Goal: Communication & Community: Answer question/provide support

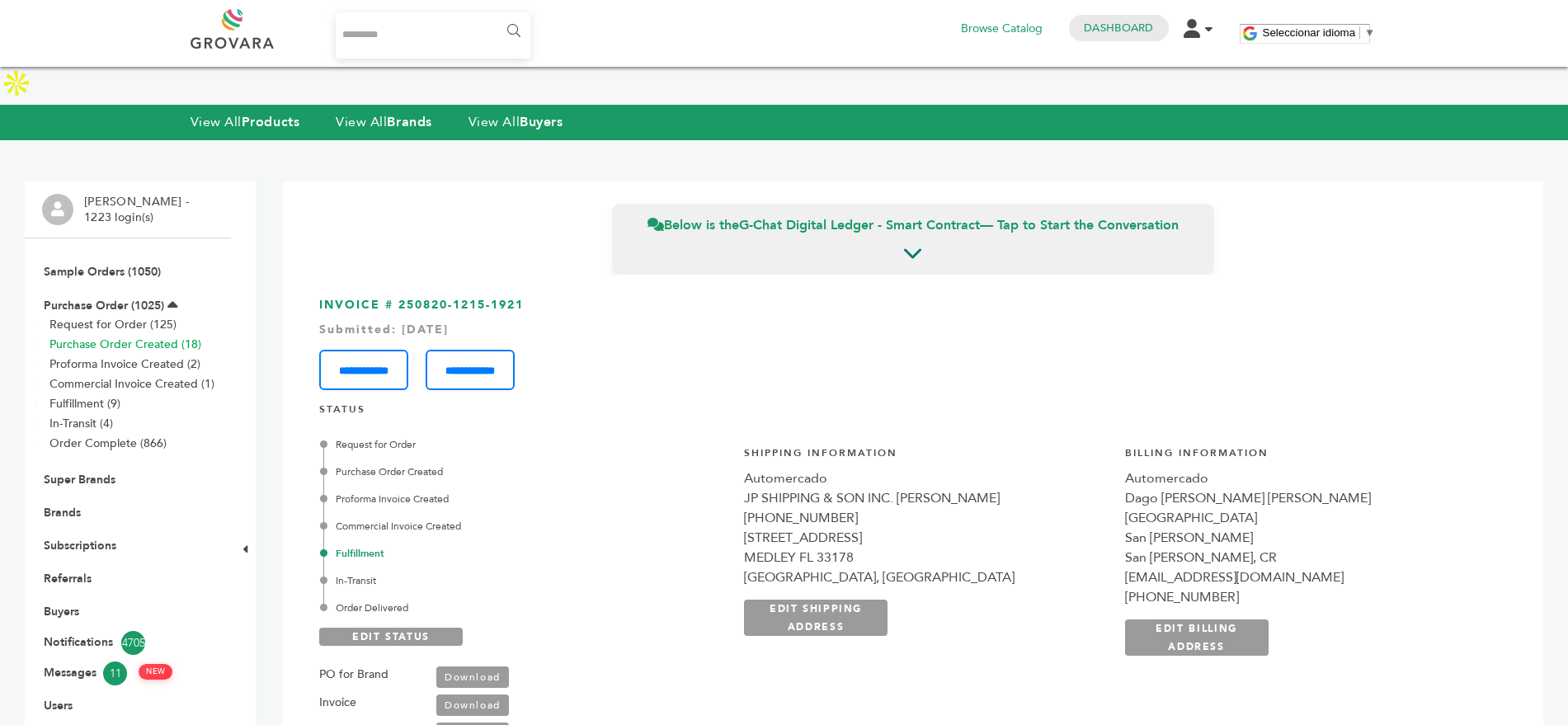
scroll to position [1124, 0]
click at [99, 298] on link "Purchase Order (1025)" at bounding box center [104, 306] width 121 height 16
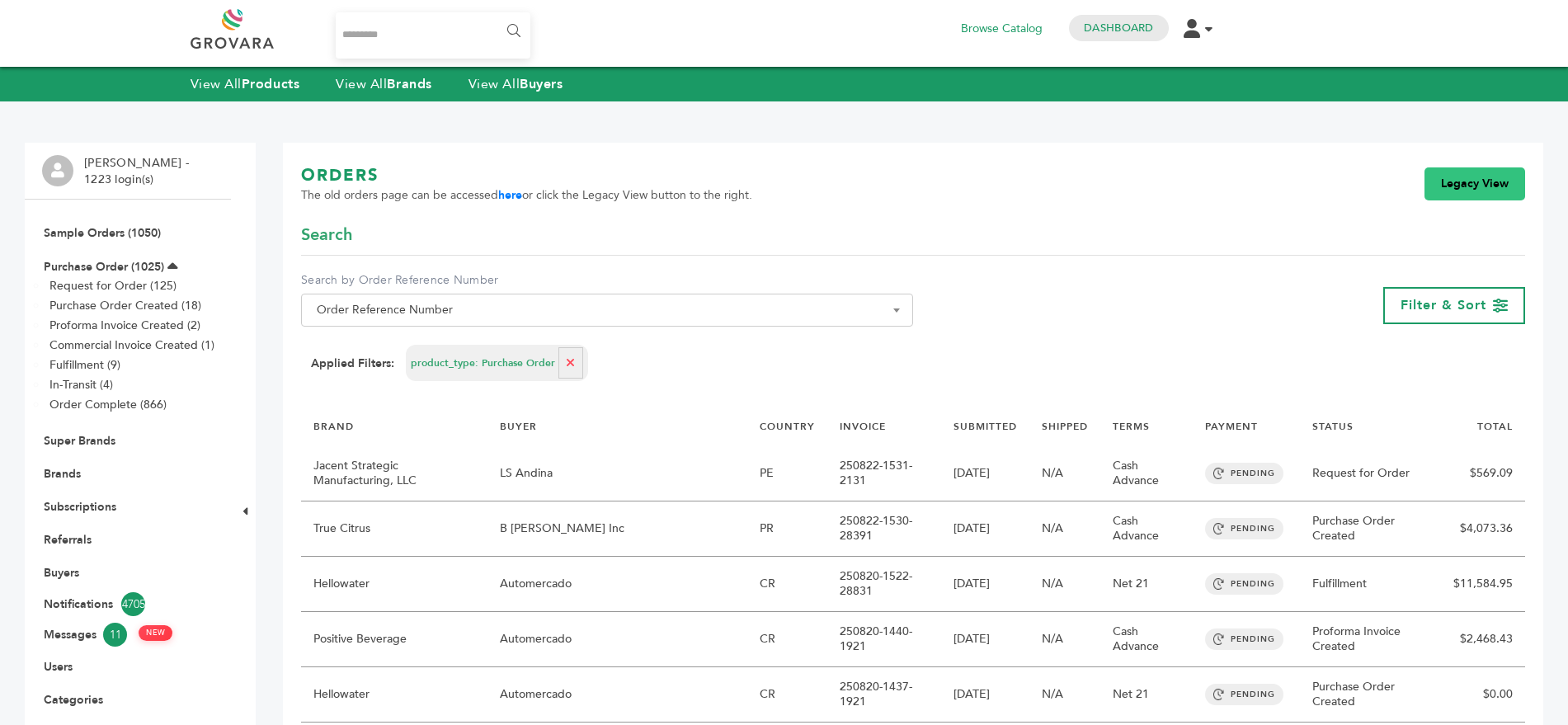
click at [1481, 191] on link "Legacy View" at bounding box center [1475, 184] width 100 height 33
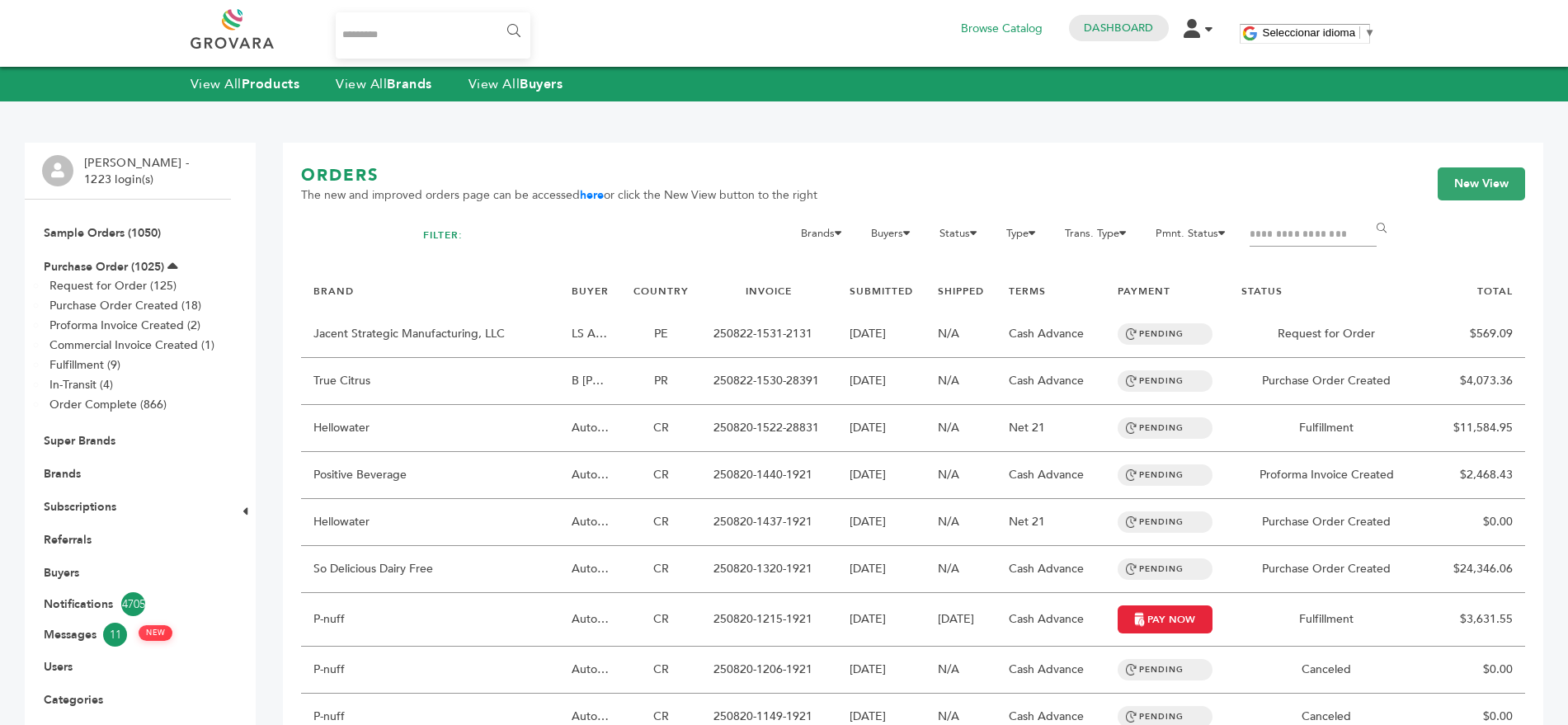
click at [1321, 230] on input "Filter by keywords" at bounding box center [1313, 235] width 127 height 23
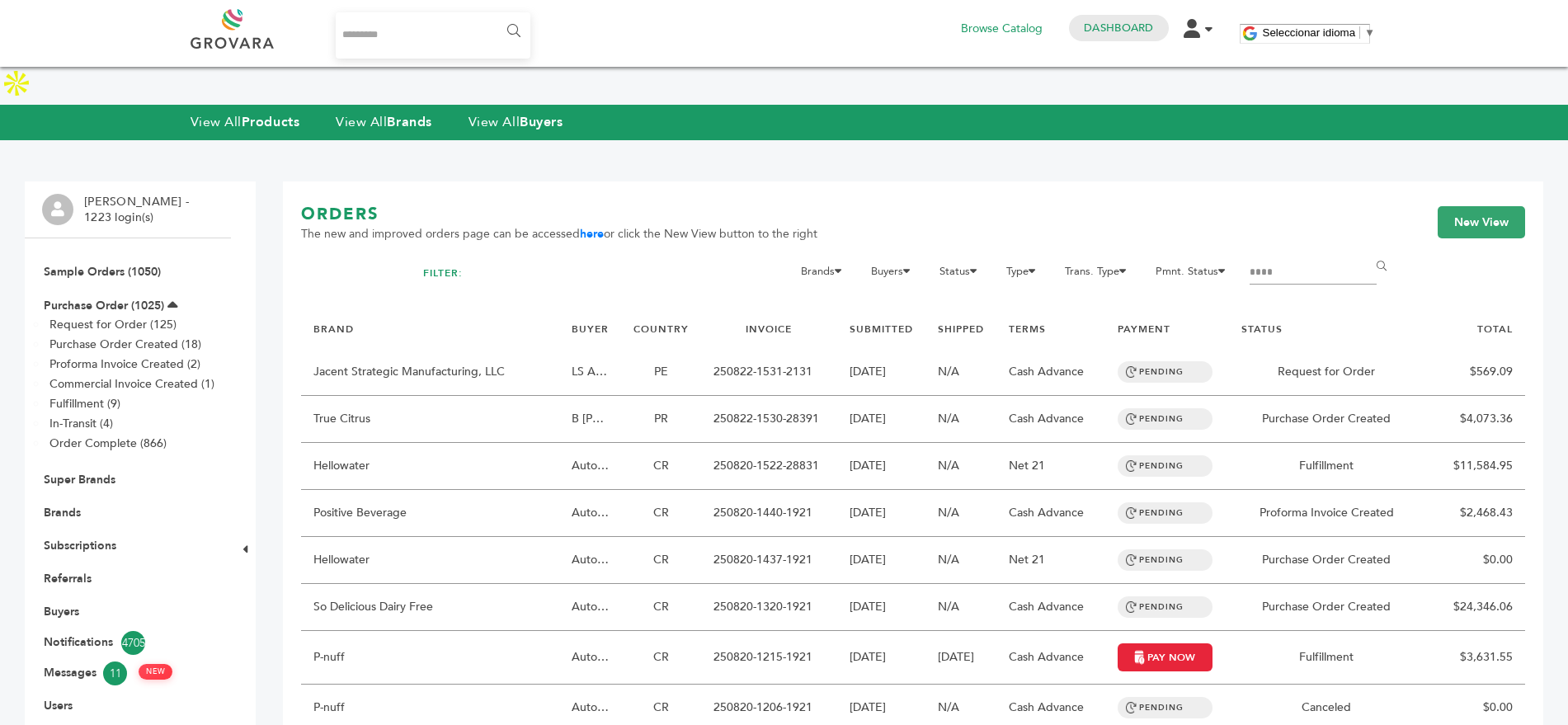
type input "**********"
click at [1367, 251] on input "******" at bounding box center [1385, 267] width 37 height 33
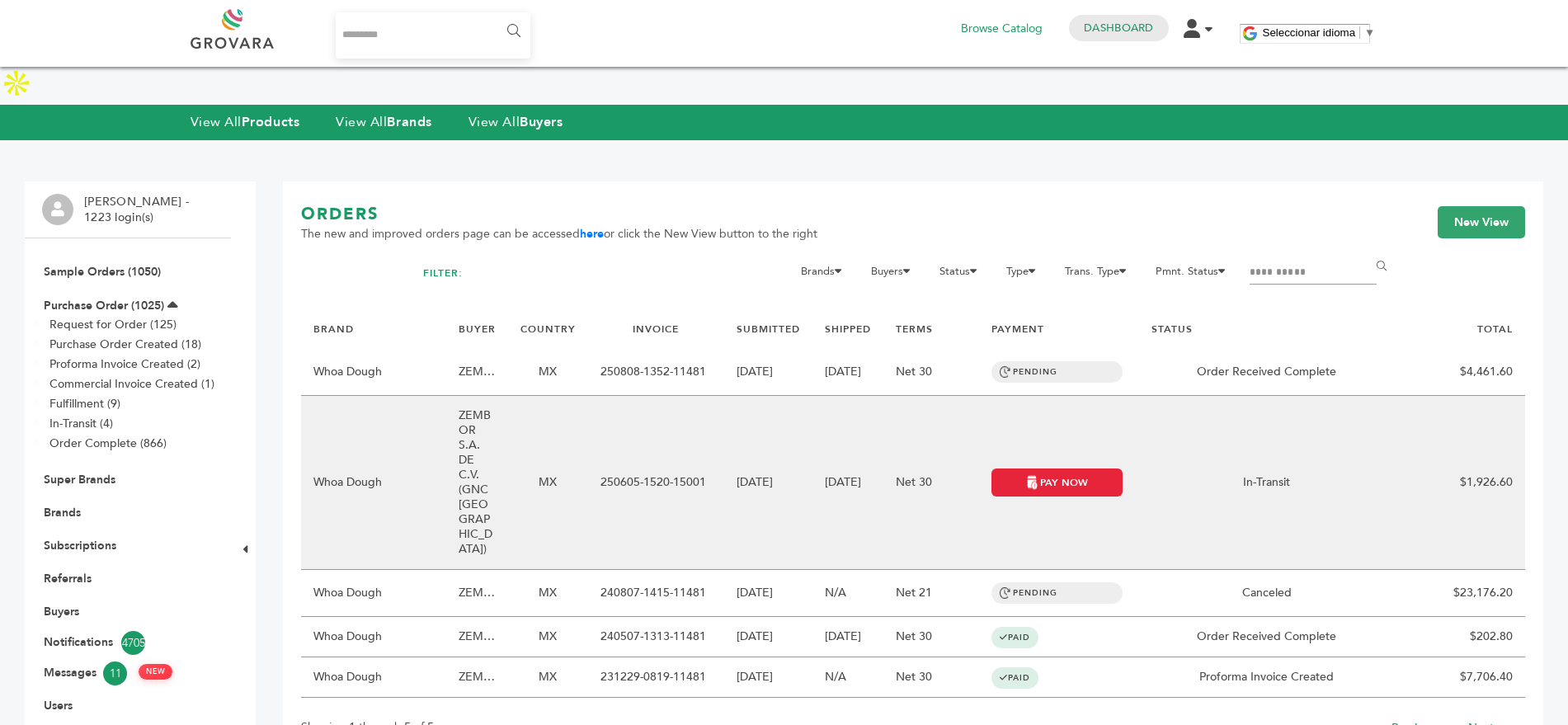
click at [466, 399] on td "ZEMBOR S.A. DE C.V. (GNC [GEOGRAPHIC_DATA])" at bounding box center [477, 483] width 62 height 174
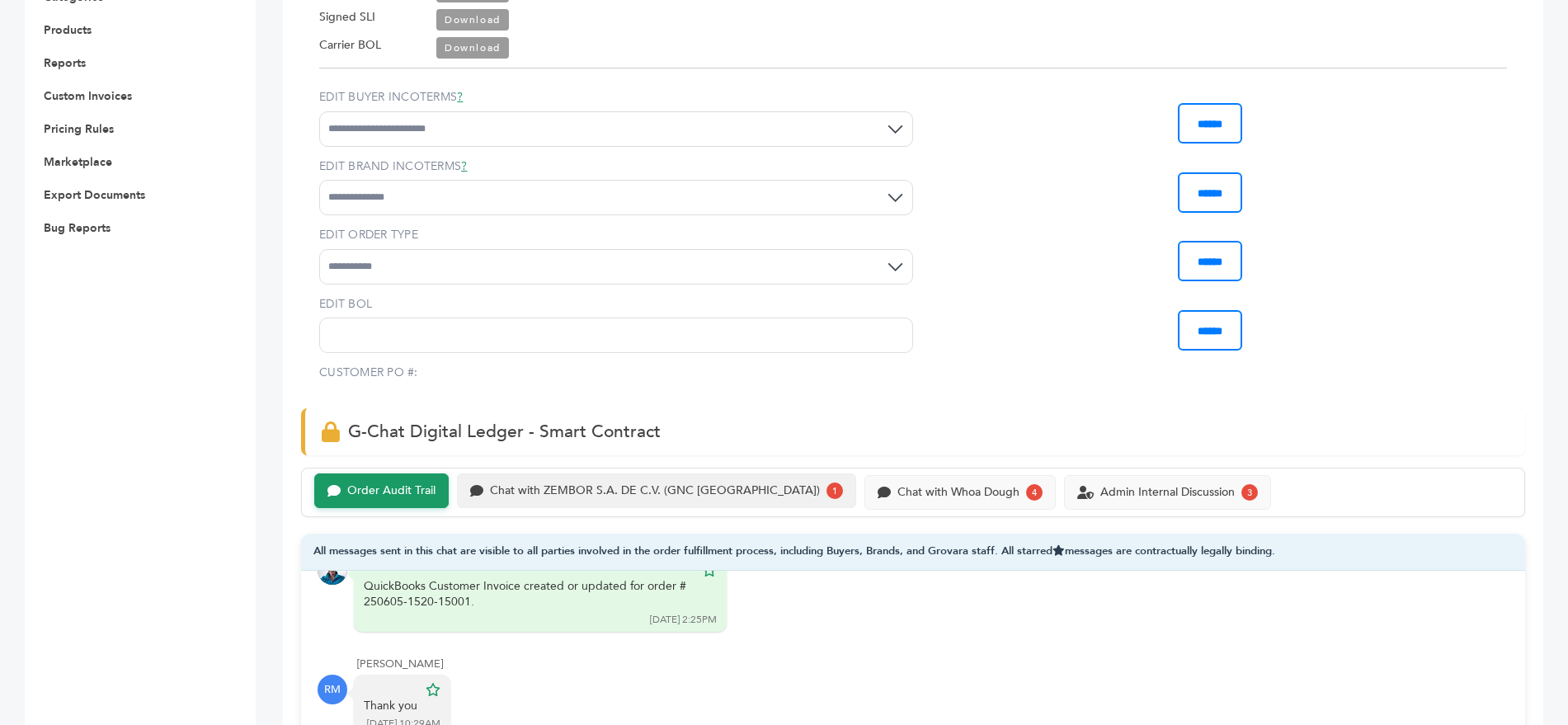
scroll to position [750, 0]
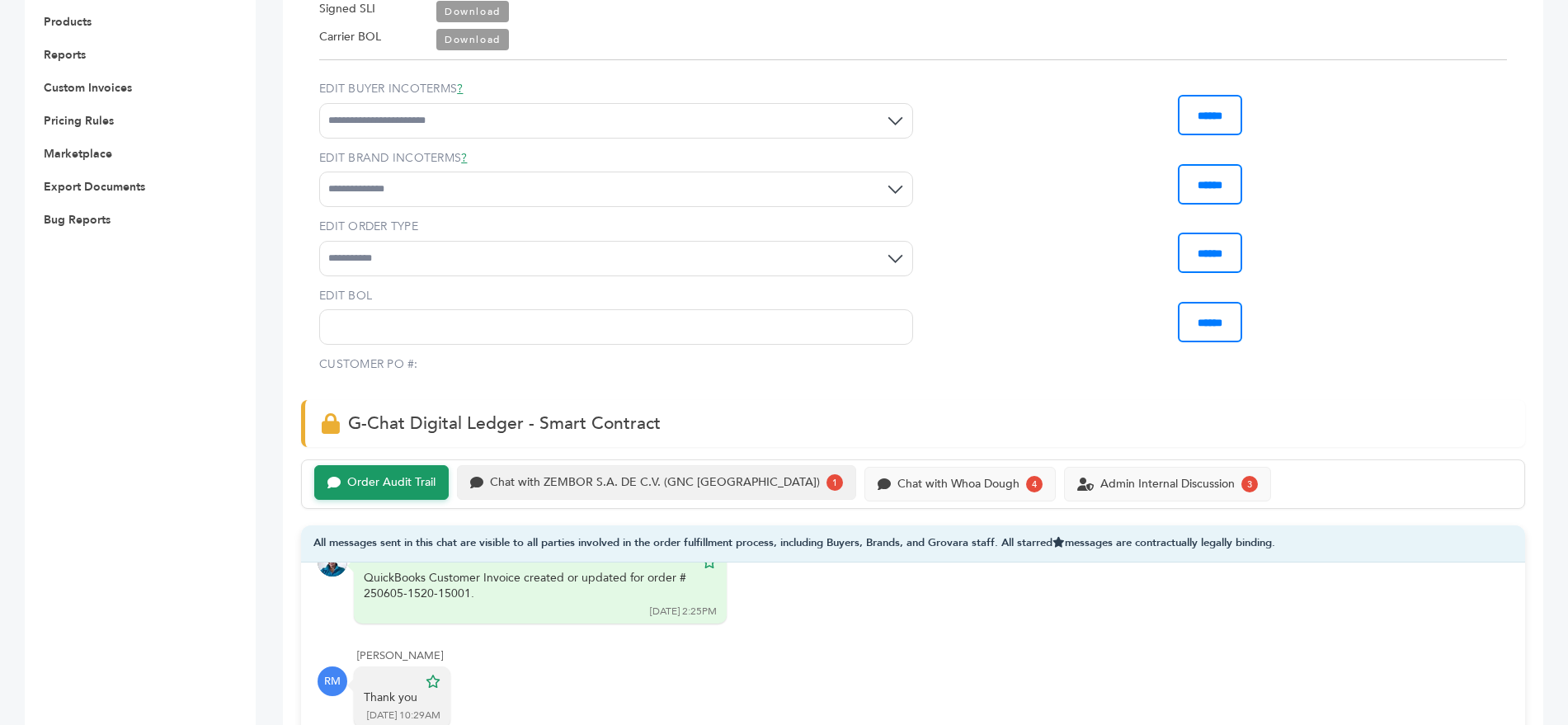
click at [699, 476] on div "Chat with ZEMBOR S.A. DE C.V. (GNC MEXICO)" at bounding box center [655, 483] width 330 height 14
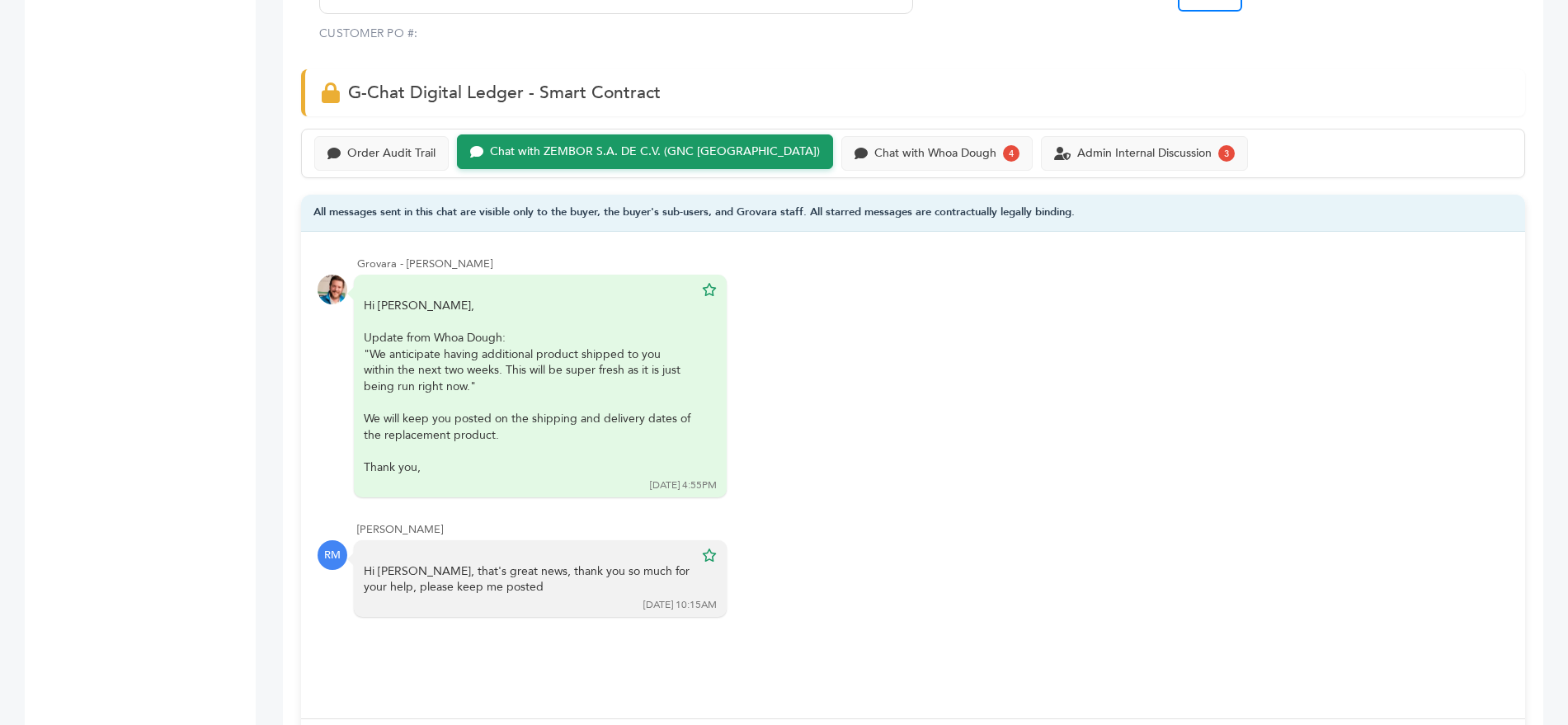
scroll to position [1076, 0]
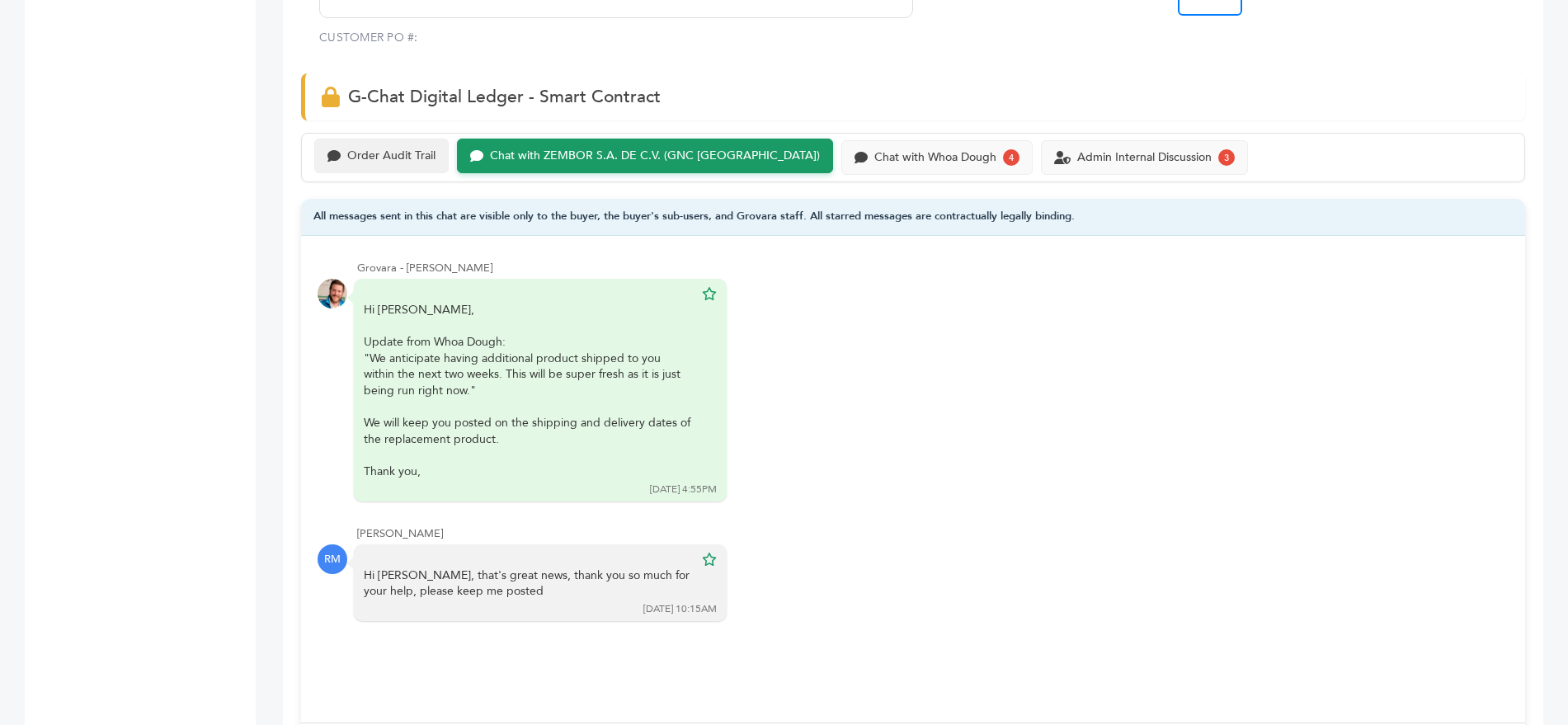
click at [388, 149] on div "Order Audit Trail" at bounding box center [390, 156] width 88 height 14
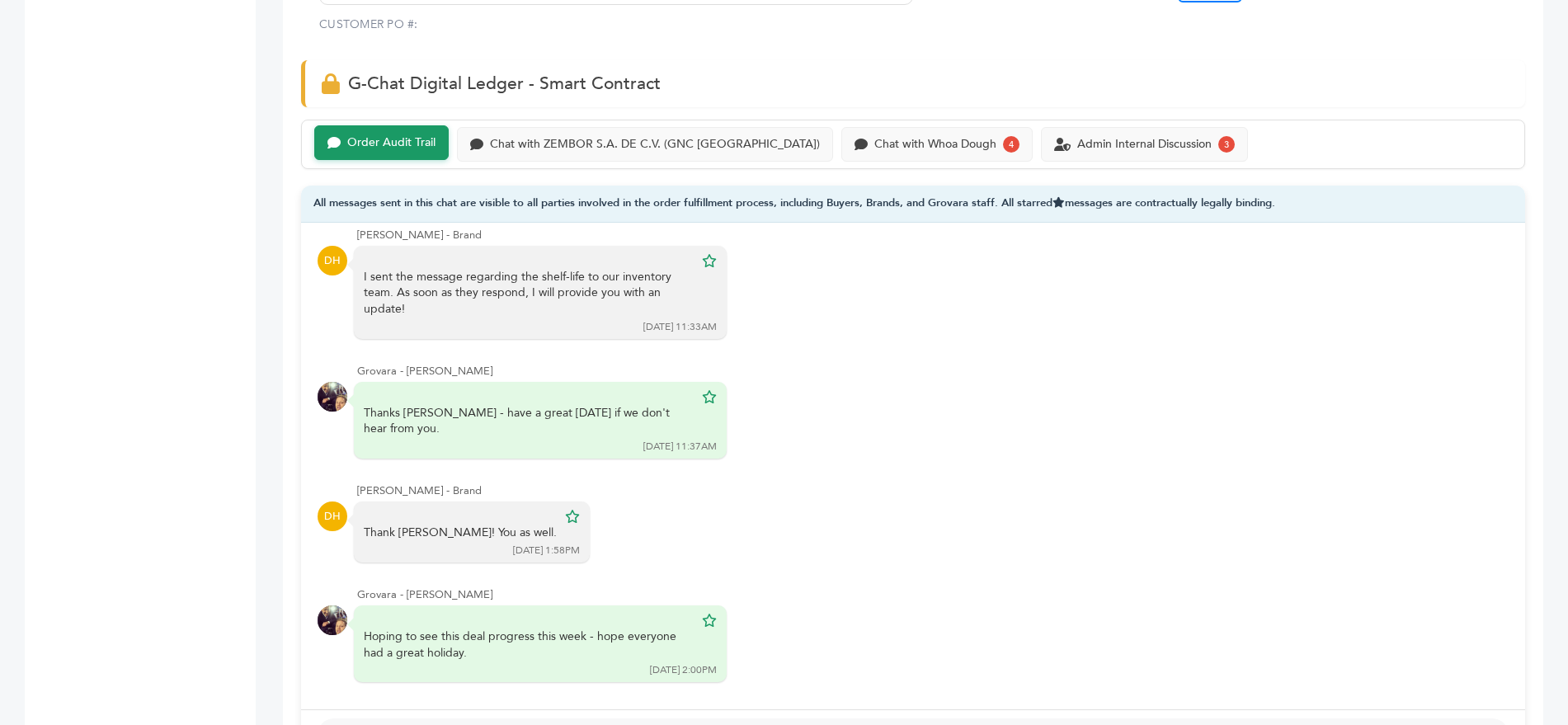
scroll to position [4696, 0]
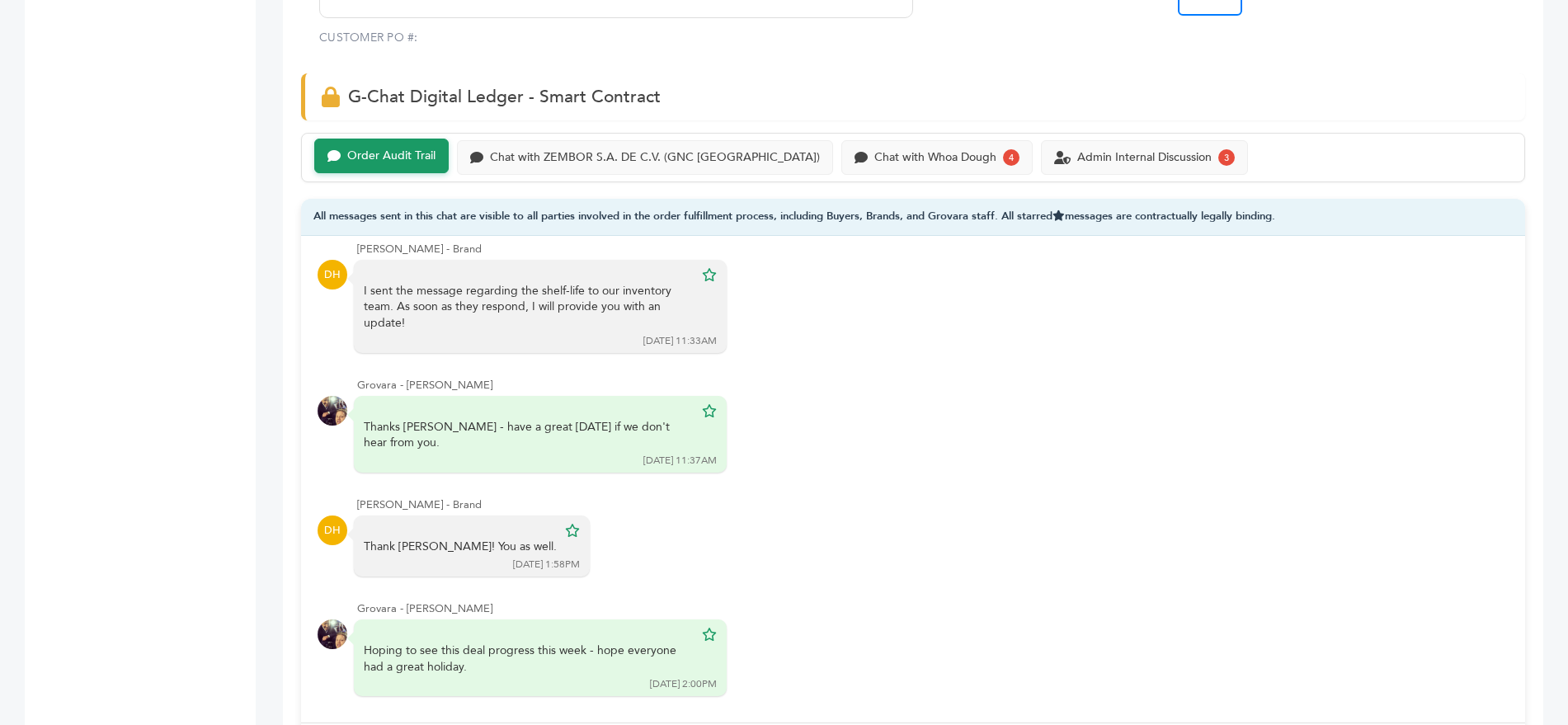
scroll to position [750, 0]
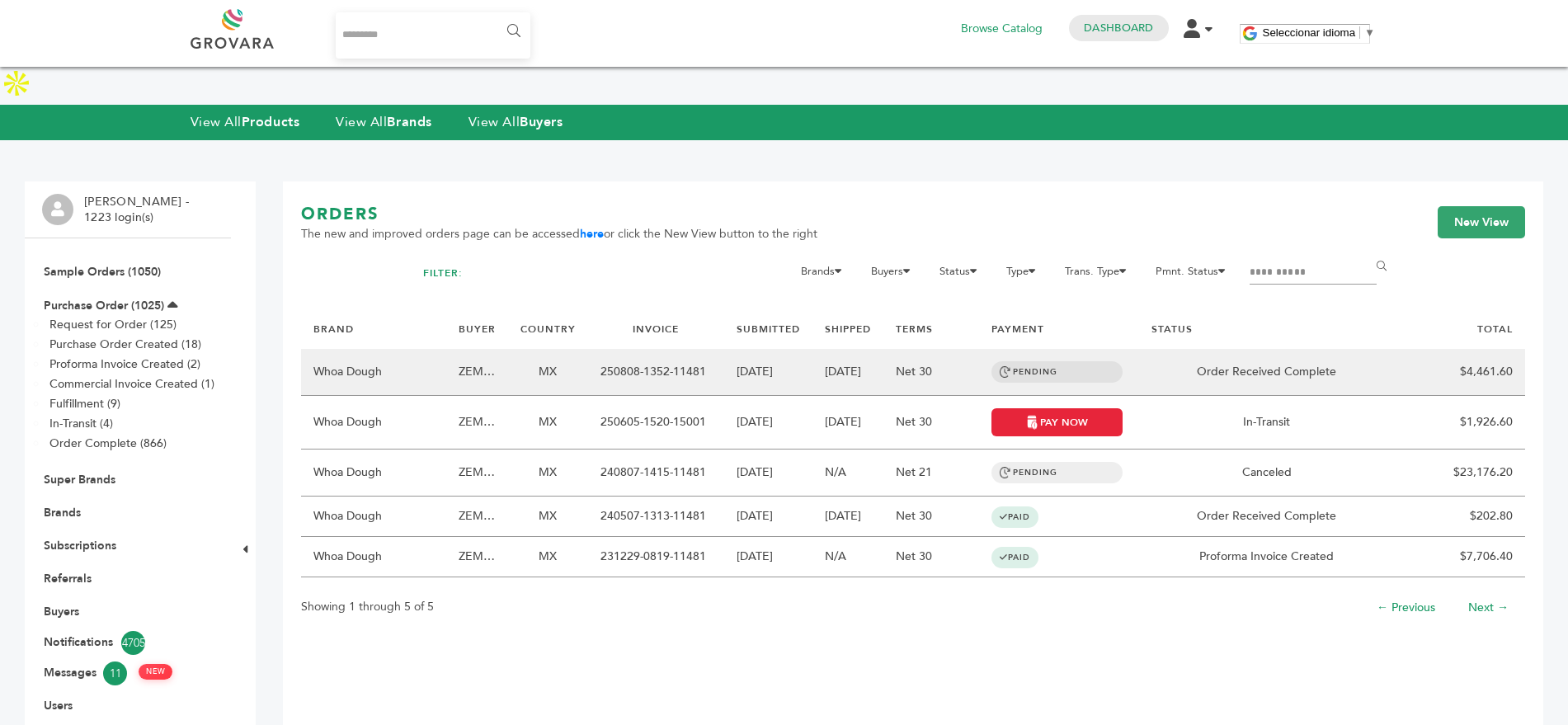
click at [534, 349] on td "MX" at bounding box center [548, 372] width 80 height 47
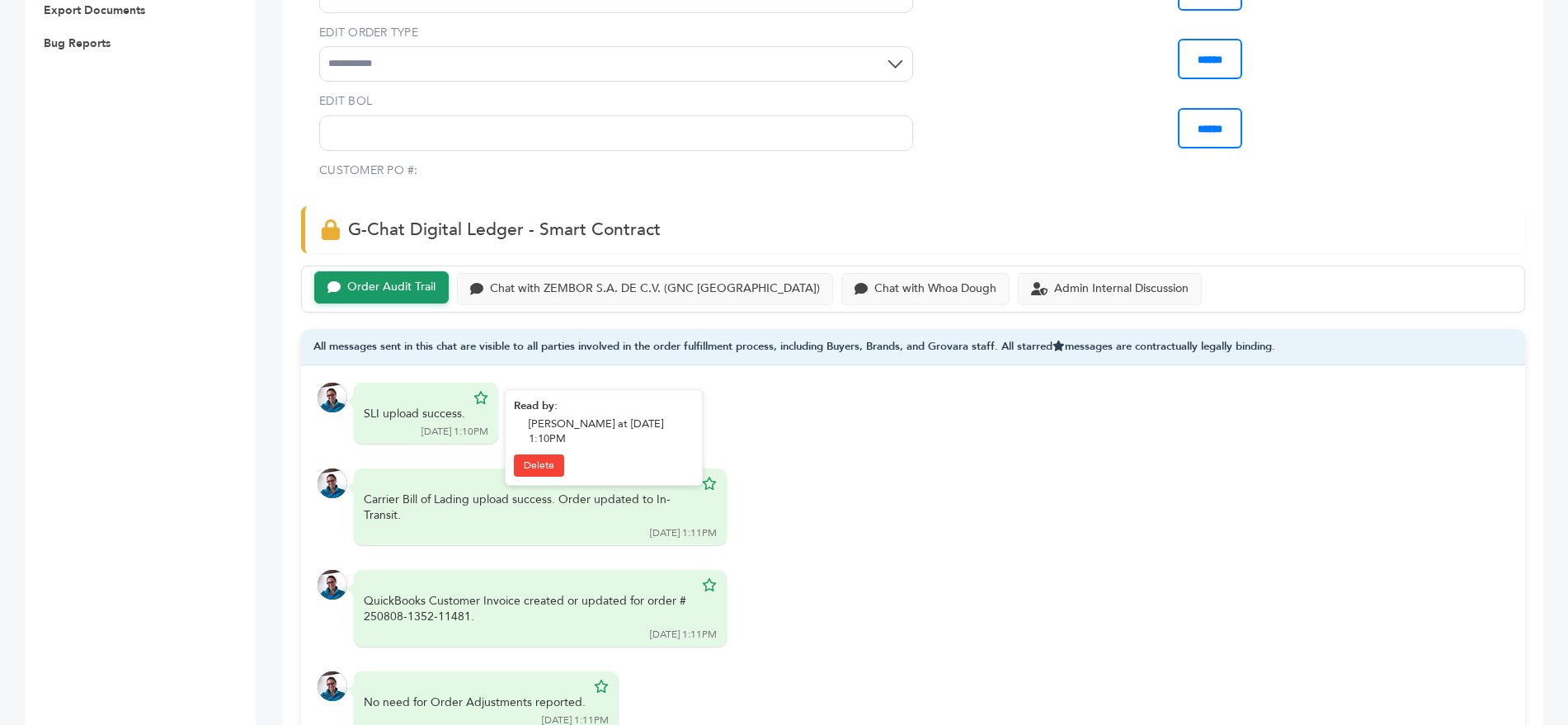
scroll to position [899, 0]
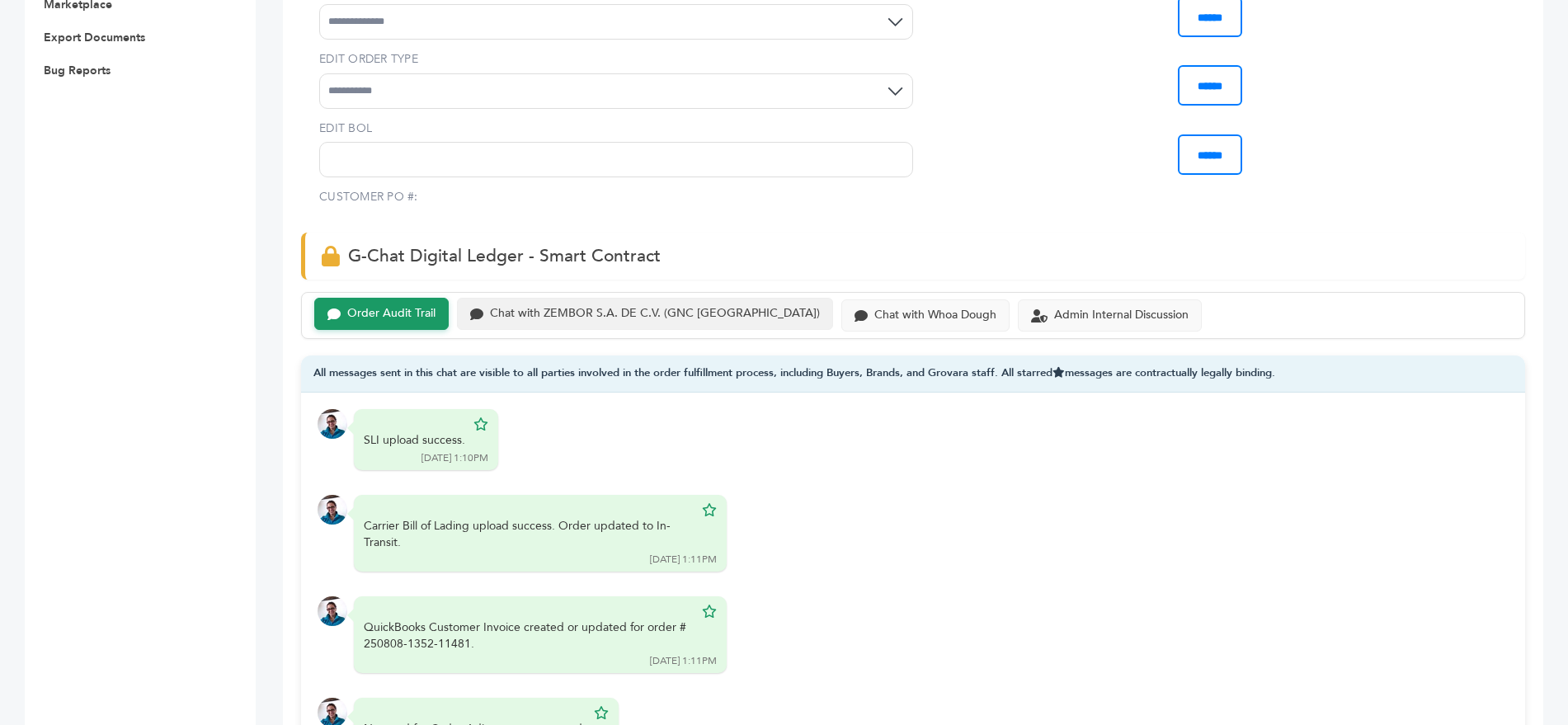
click at [667, 298] on div "Chat with ZEMBOR S.A. DE C.V. (GNC MEXICO)" at bounding box center [645, 314] width 376 height 32
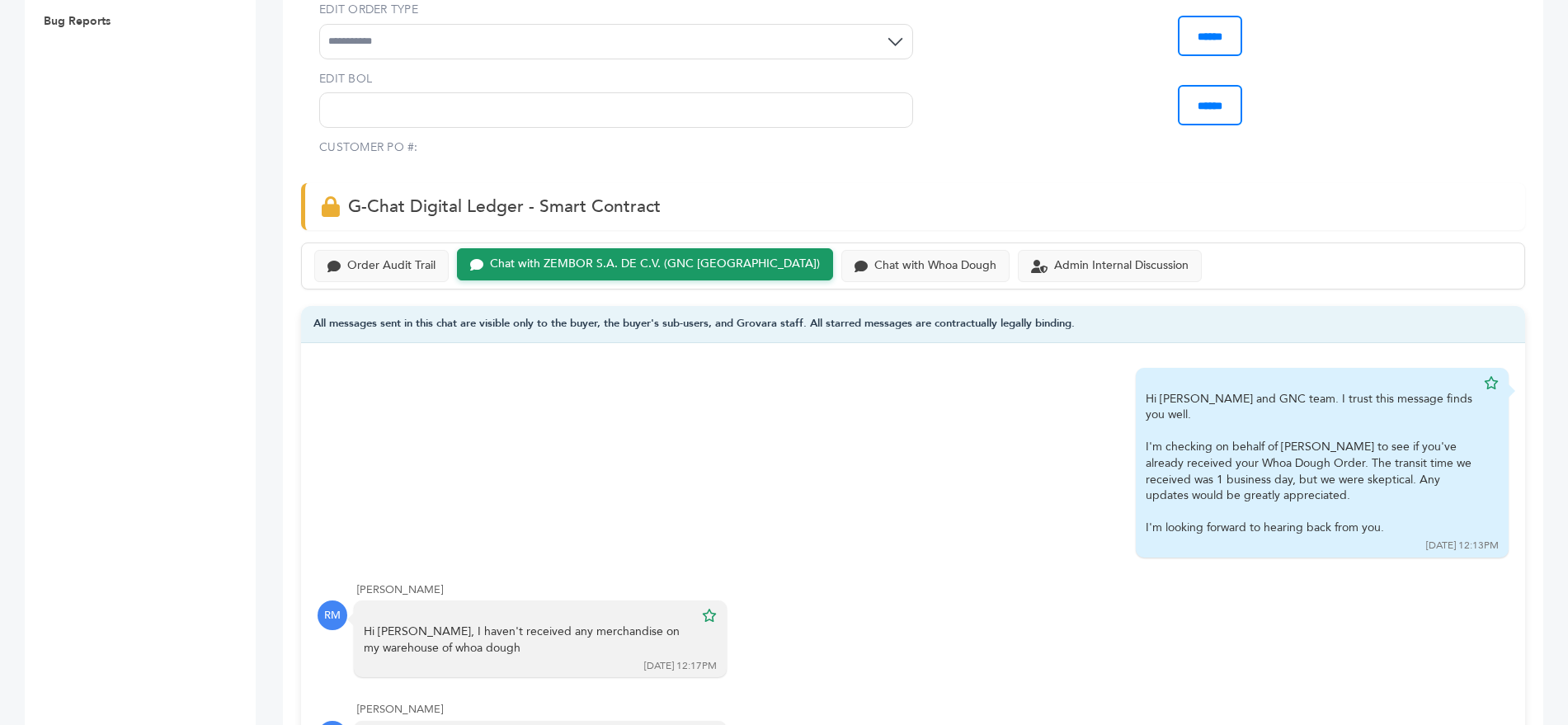
scroll to position [948, 0]
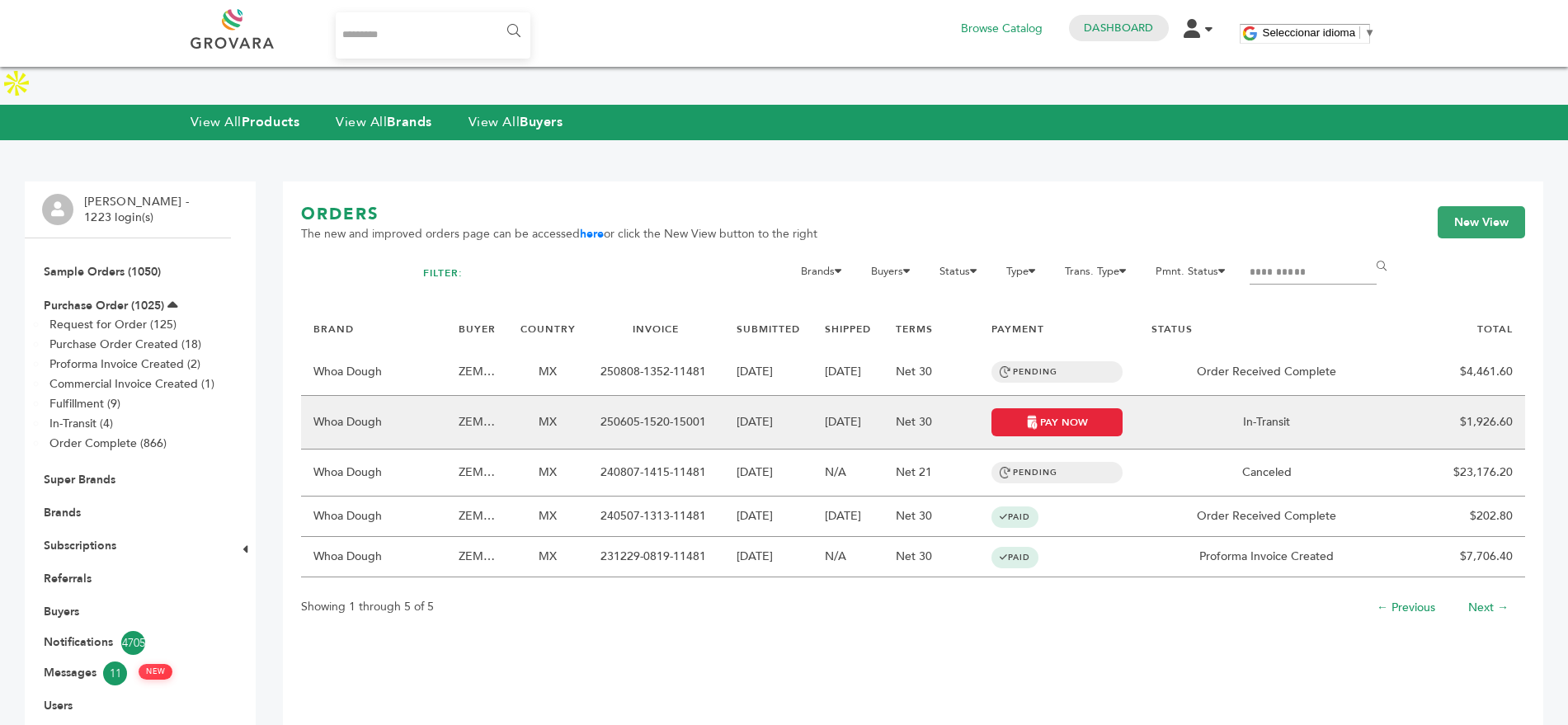
click at [1400, 396] on td "$1,926.60" at bounding box center [1460, 422] width 131 height 53
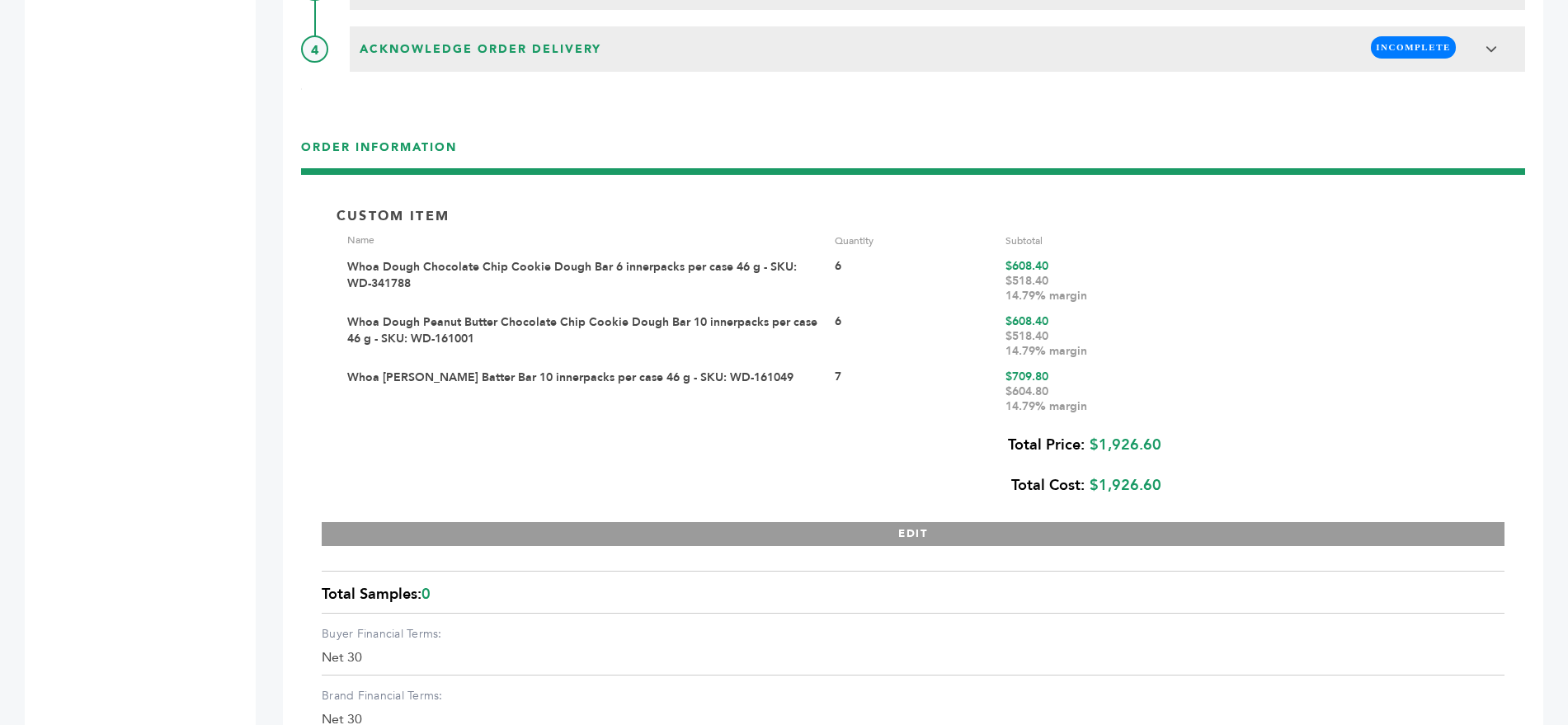
scroll to position [2330, 0]
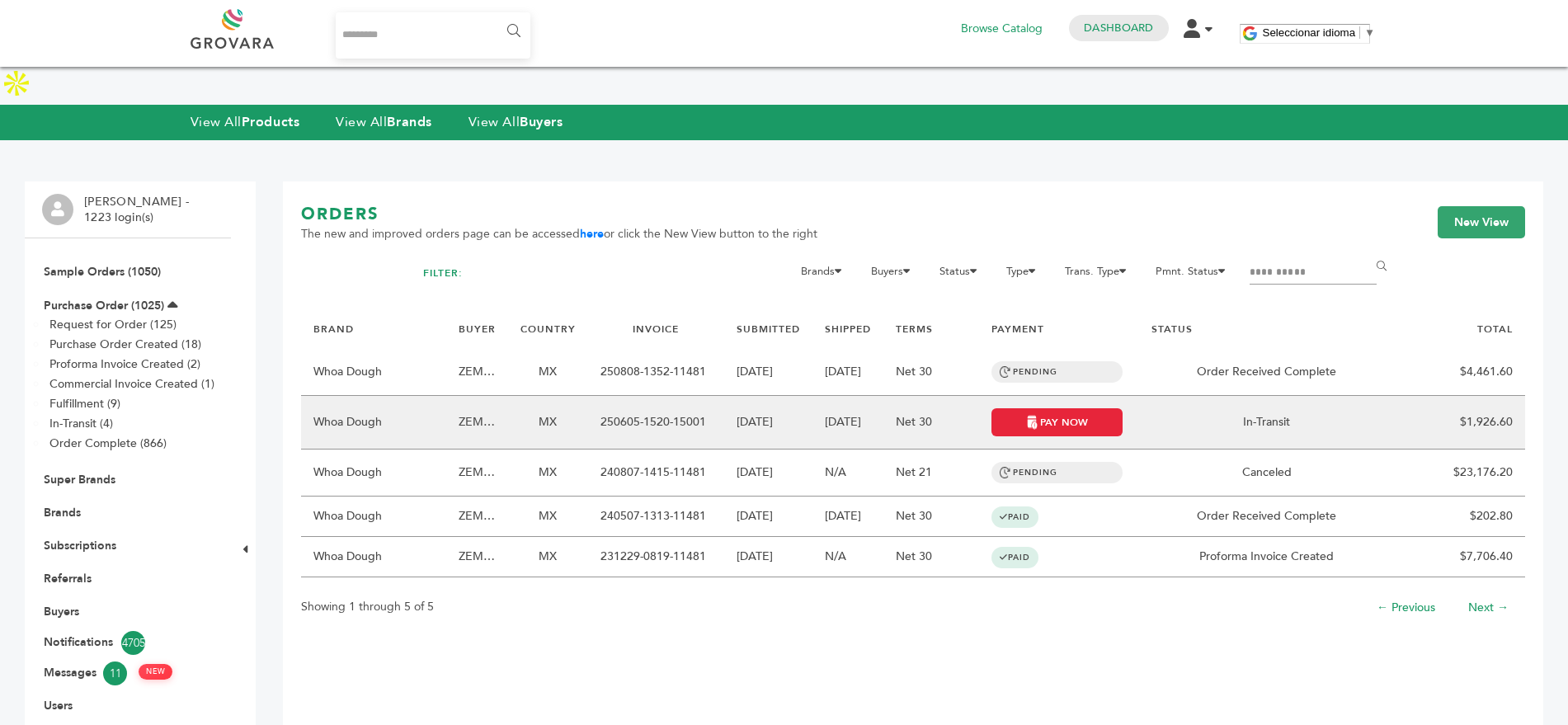
click at [582, 398] on td "MX" at bounding box center [548, 422] width 80 height 53
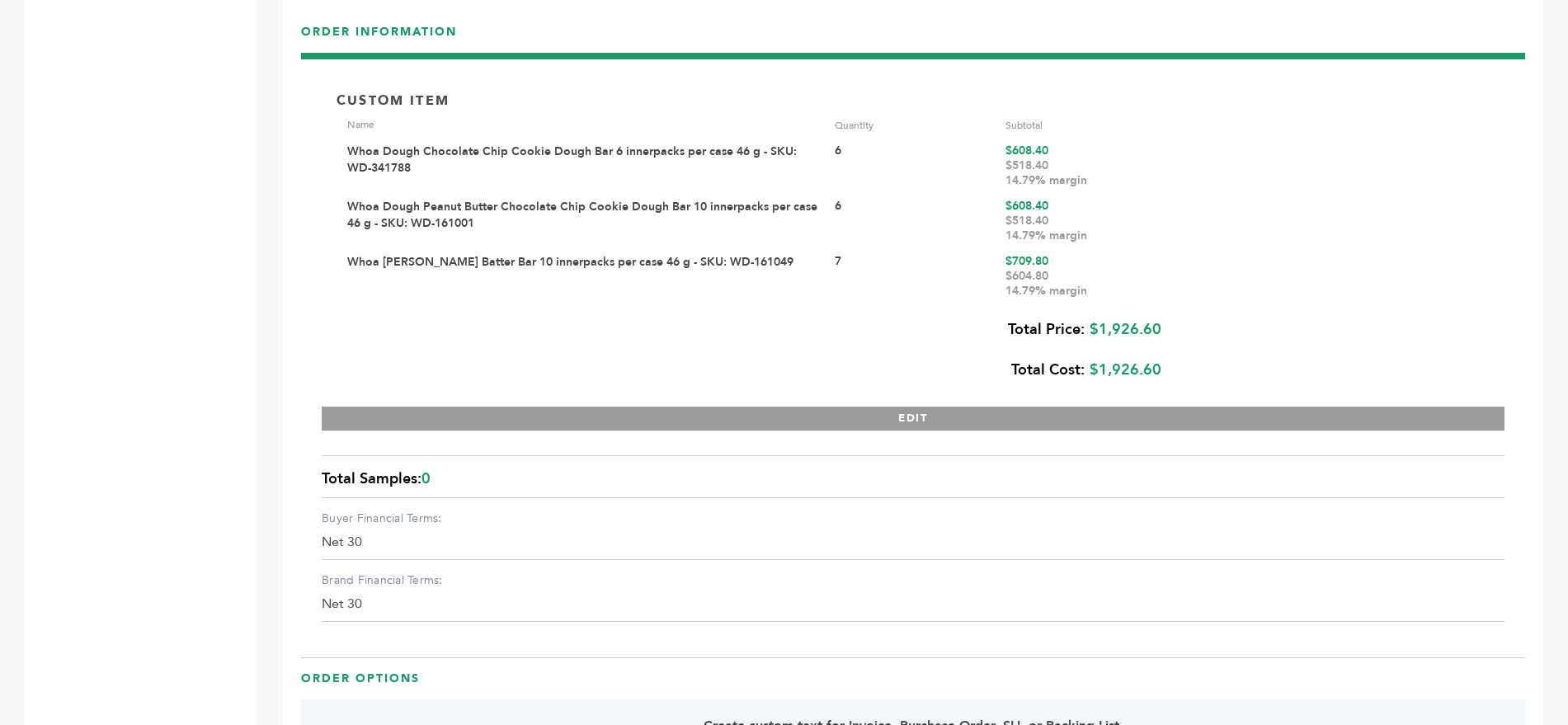
scroll to position [2450, 0]
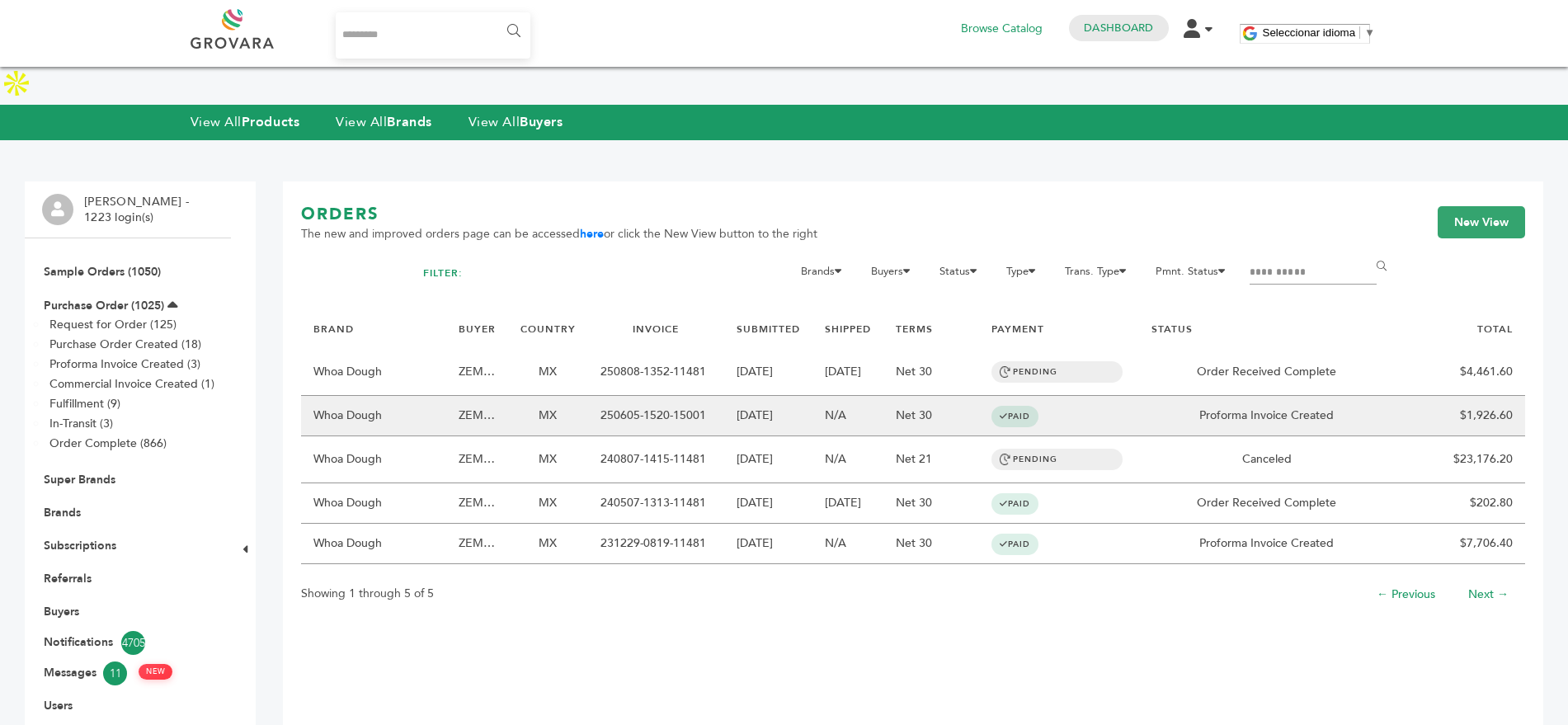
click at [715, 396] on td "250605-1520-15001" at bounding box center [656, 416] width 136 height 41
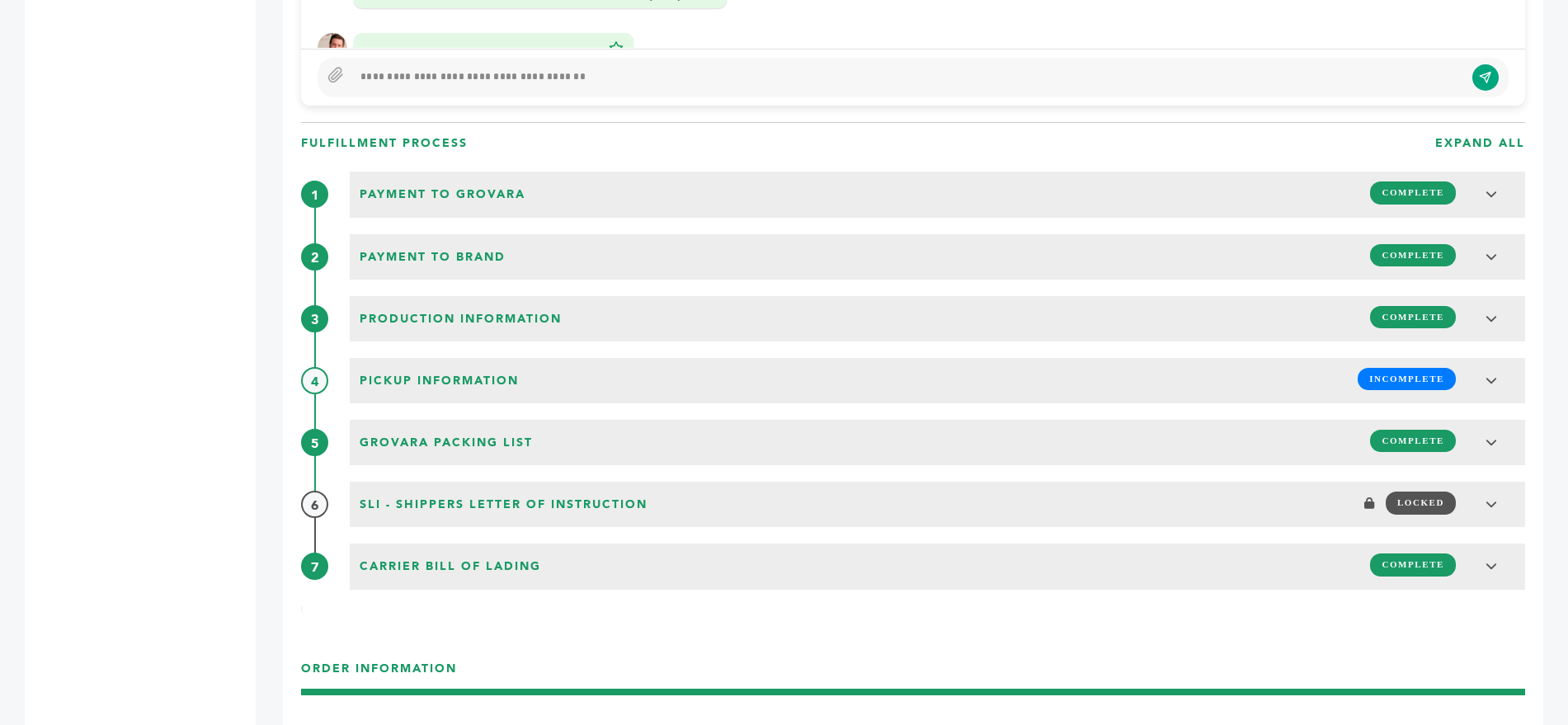
scroll to position [1799, 0]
click at [187, 195] on div "Heberto Balmori - 1223 login(s) Sample Orders (1050) Purchase Order (1025) Requ…" at bounding box center [128, 395] width 206 height 4024
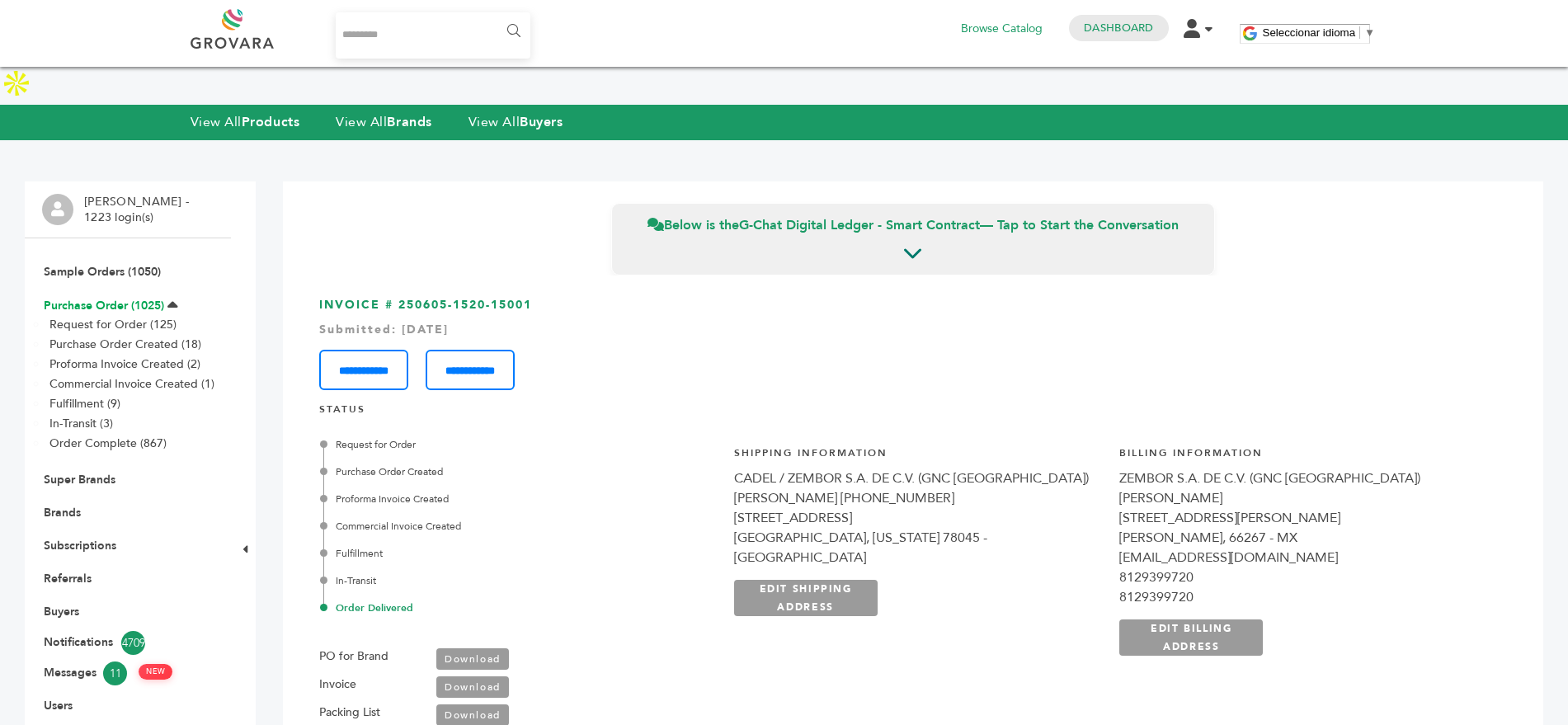
click at [84, 298] on link "Purchase Order (1025)" at bounding box center [104, 306] width 121 height 16
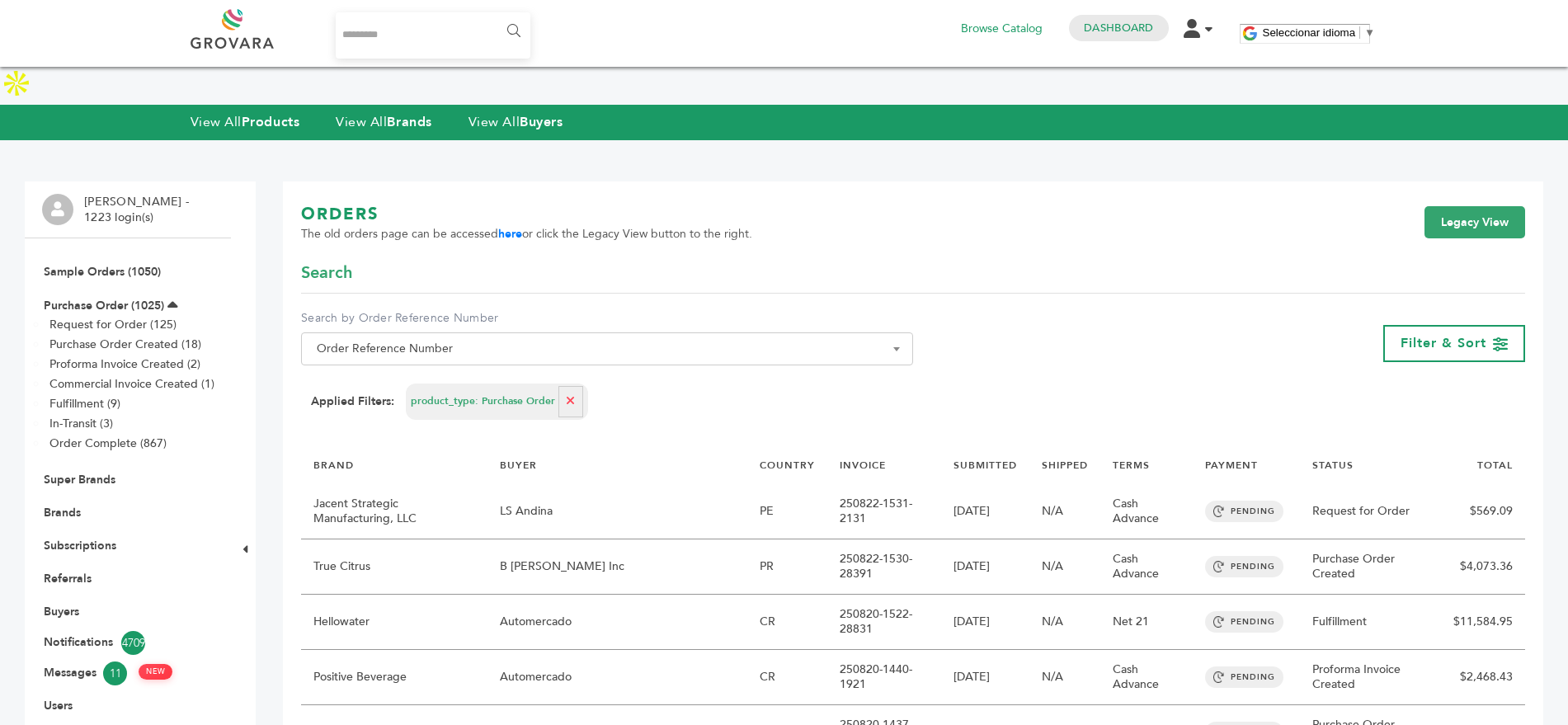
click at [72, 264] on link "Sample Orders (1050)" at bounding box center [102, 272] width 117 height 16
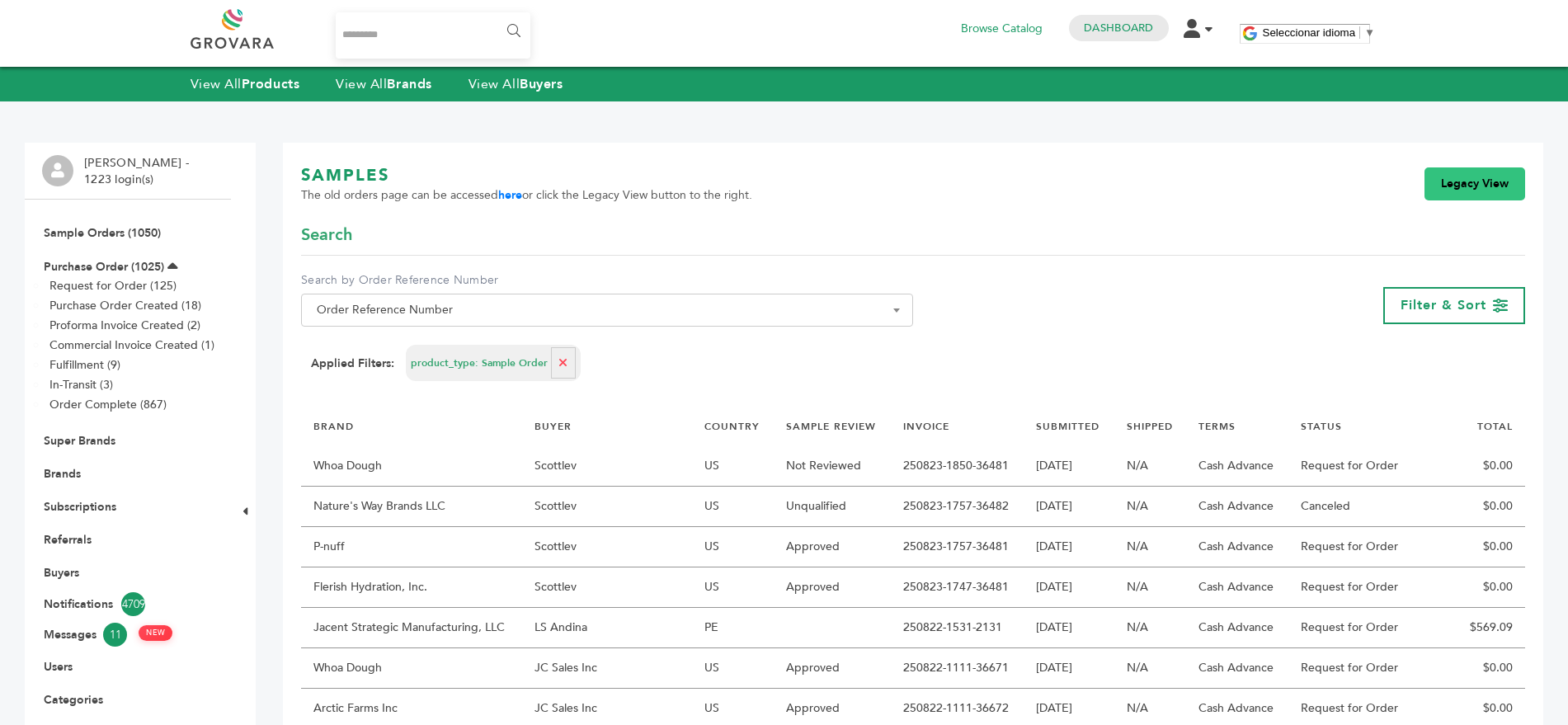
click at [1467, 188] on link "Legacy View" at bounding box center [1475, 184] width 100 height 33
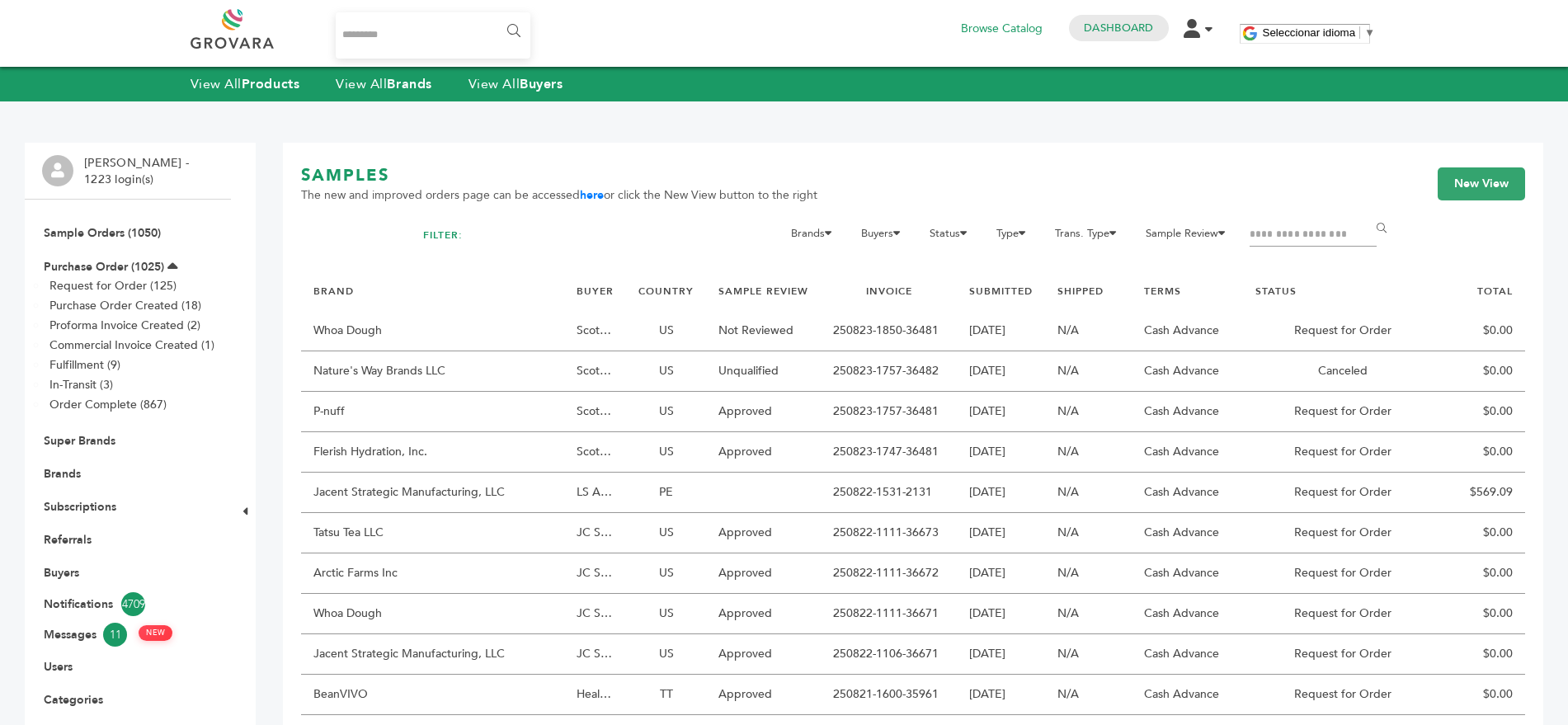
click at [1306, 236] on input "Filter by keywords" at bounding box center [1313, 235] width 127 height 23
type input "******"
click at [1367, 212] on input "******" at bounding box center [1385, 228] width 37 height 33
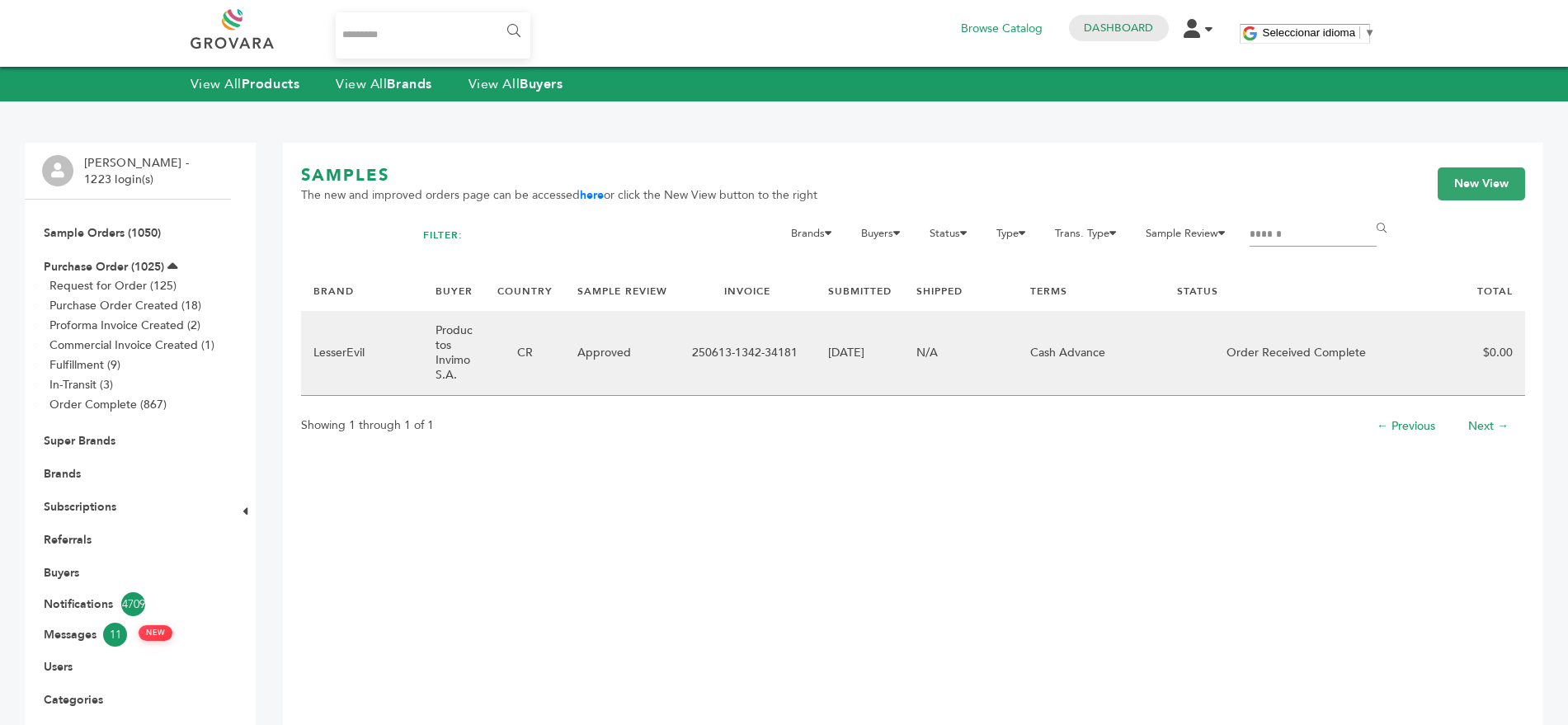
click at [436, 327] on td "Productos Invimo S.A." at bounding box center [454, 354] width 62 height 85
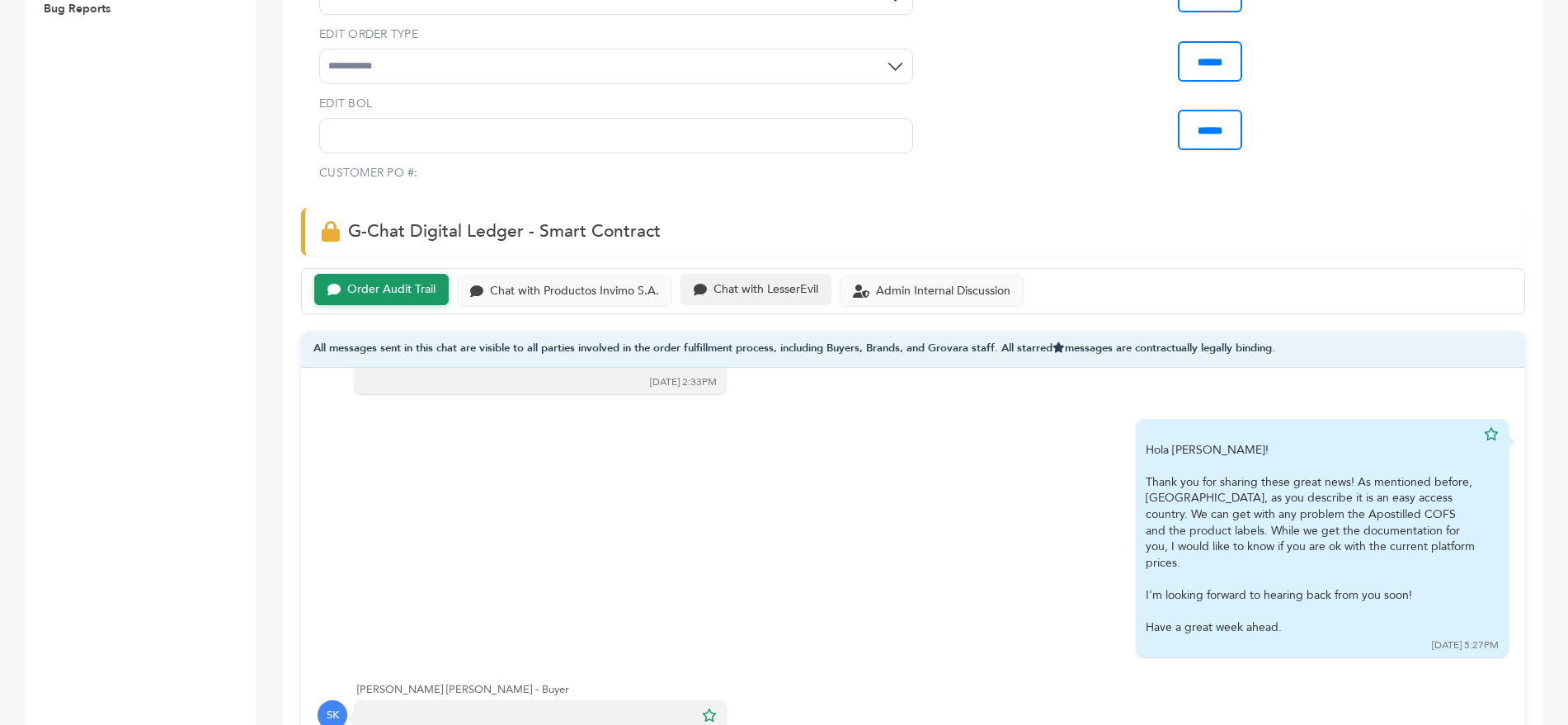
scroll to position [923, 0]
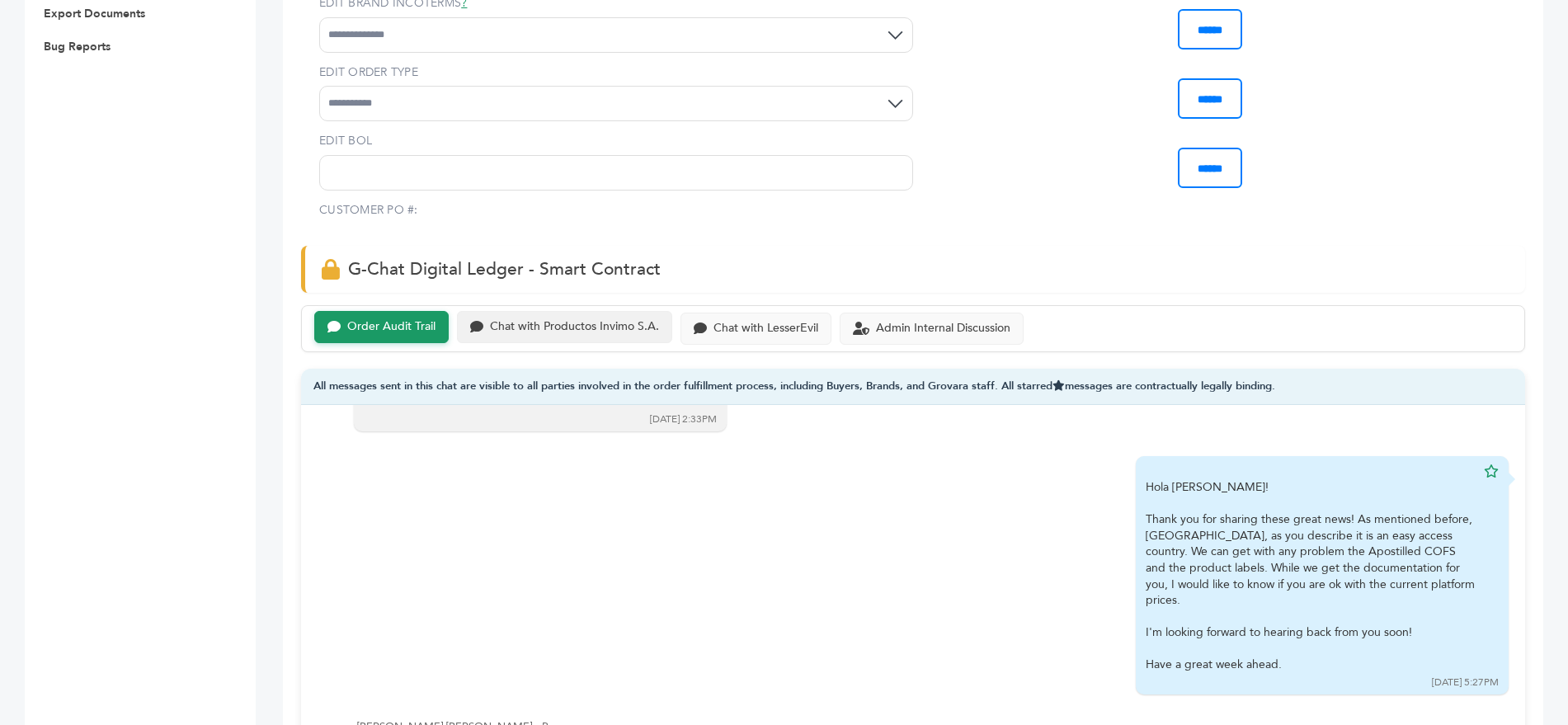
click at [576, 320] on div "Chat with Productos Invimo S.A." at bounding box center [574, 327] width 169 height 14
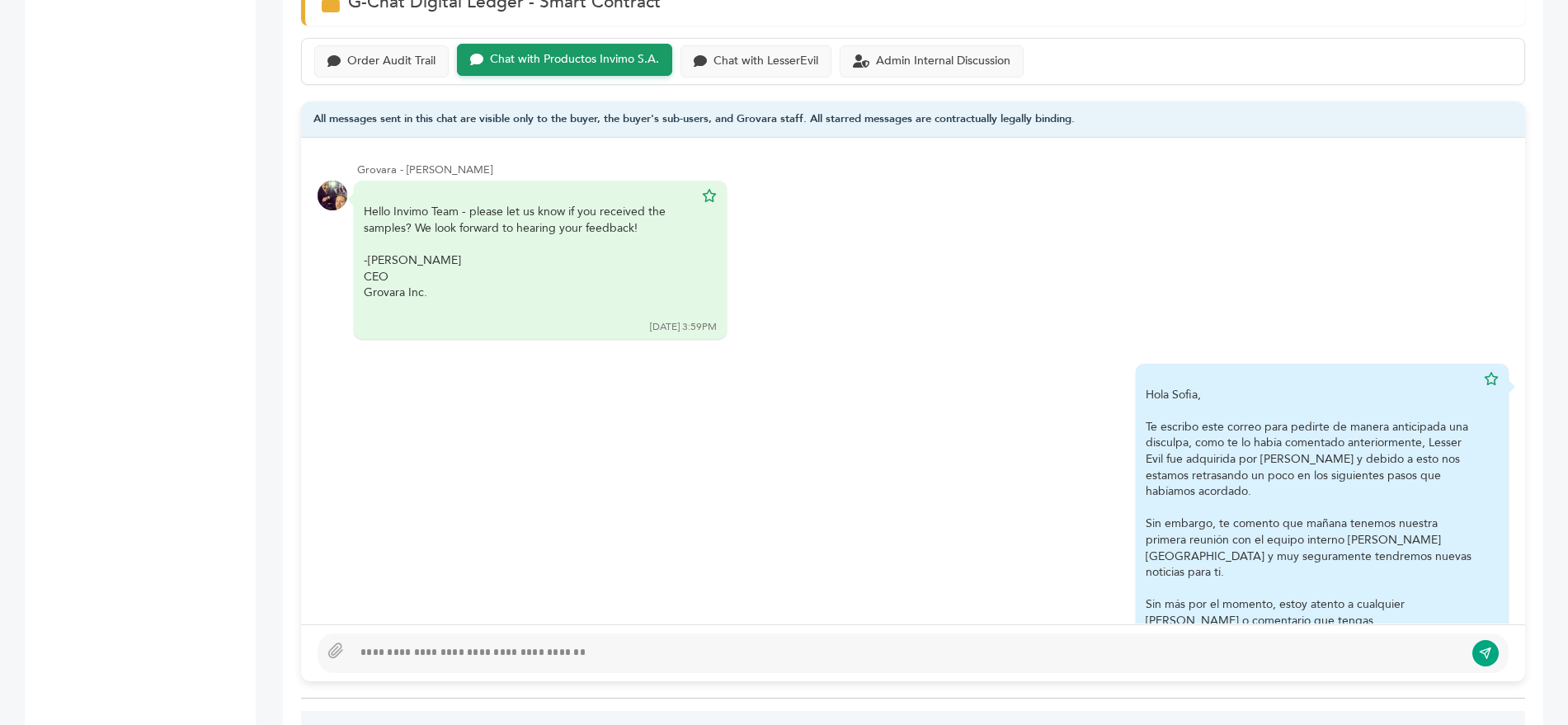
scroll to position [1192, 0]
click at [398, 633] on div at bounding box center [913, 652] width 1192 height 40
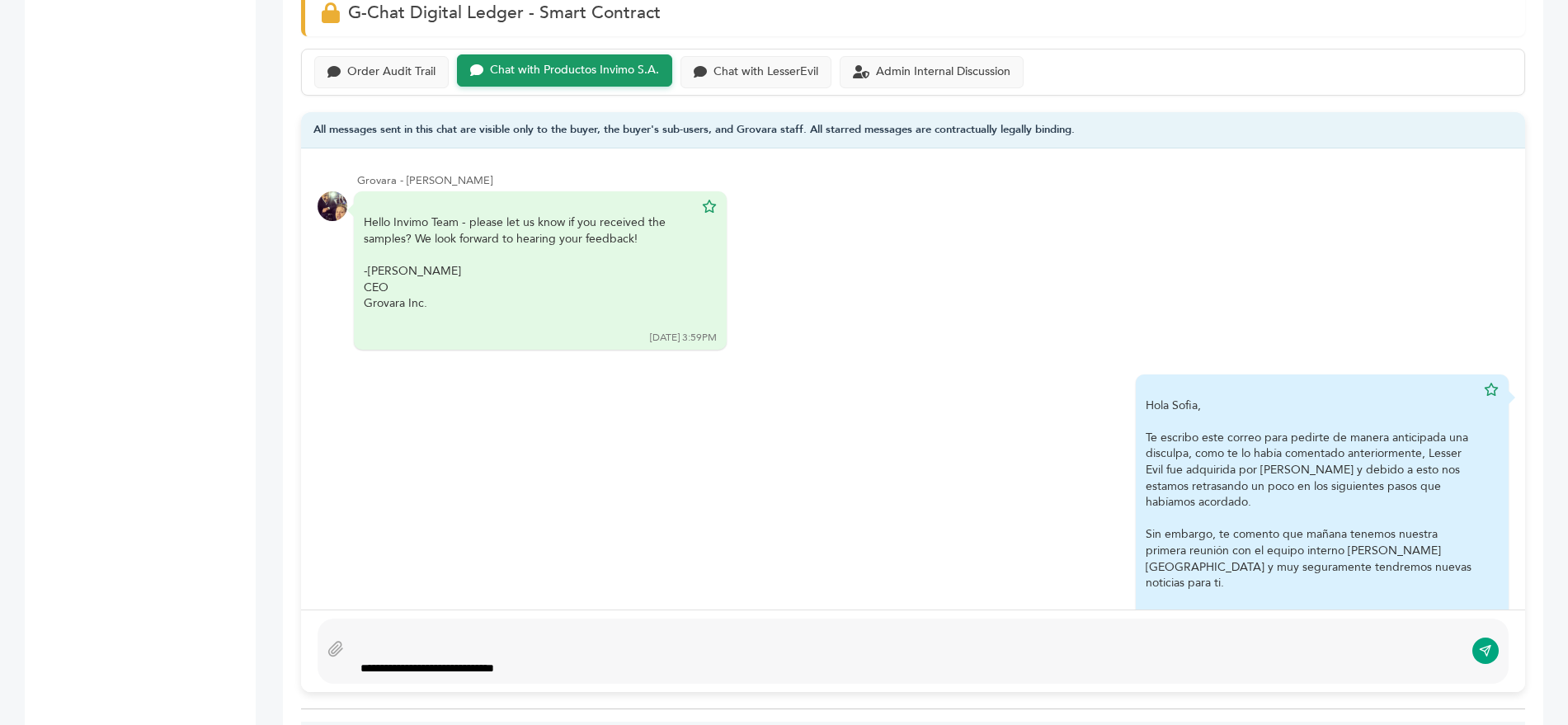
scroll to position [1162, 0]
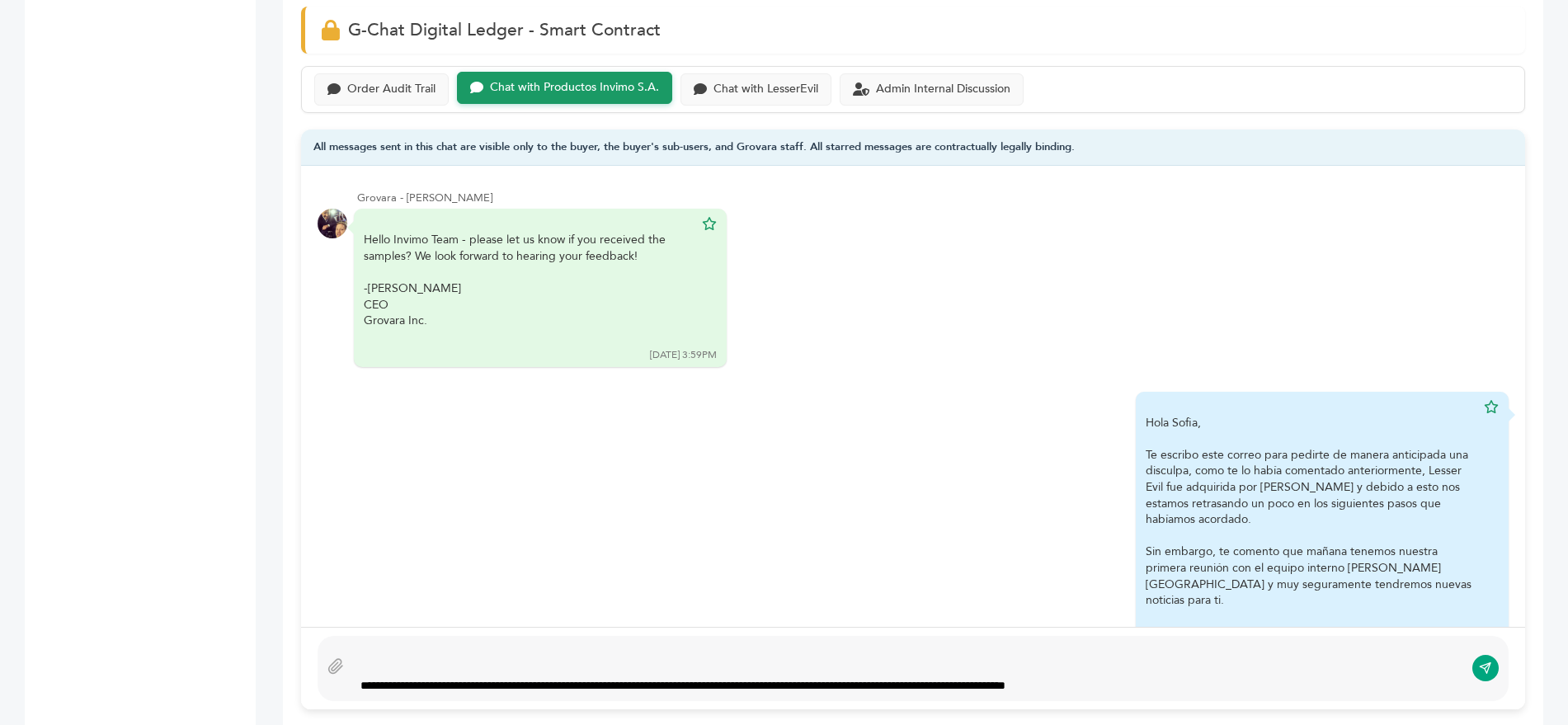
click at [1016, 642] on div "**********" at bounding box center [908, 668] width 1112 height 52
type textarea "**********"
